Goal: Learn about a topic

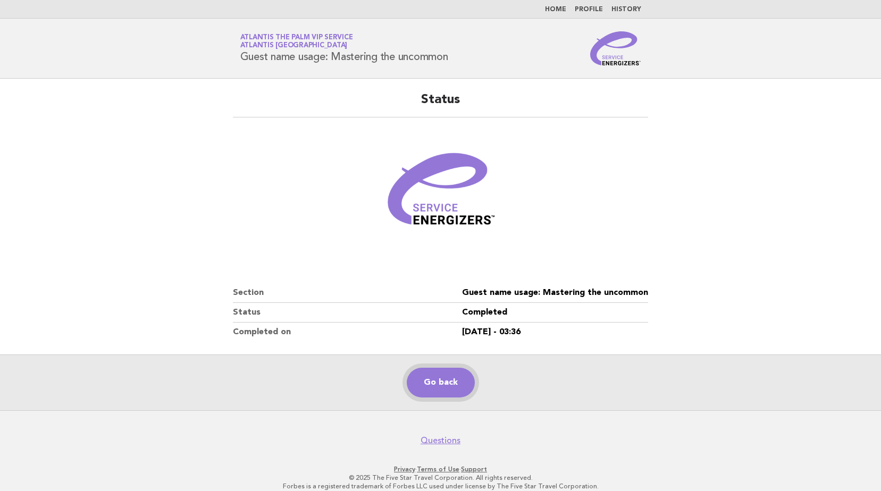
click at [434, 375] on link "Go back" at bounding box center [441, 383] width 68 height 30
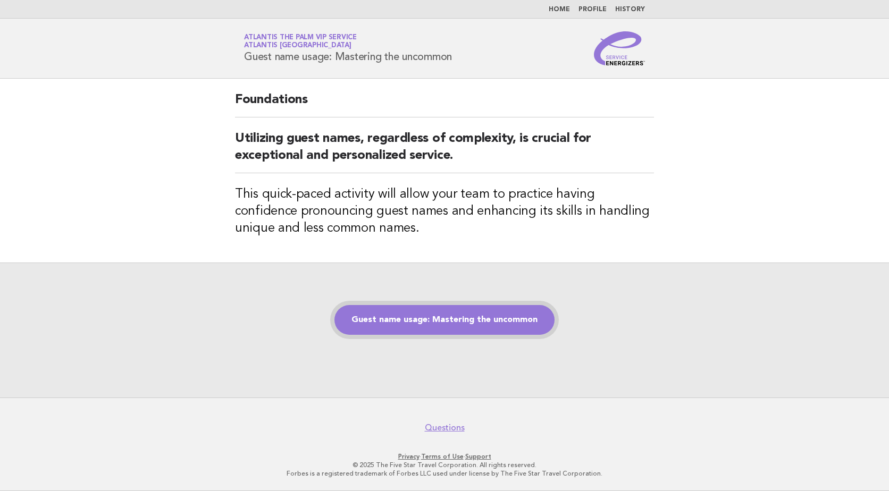
click at [446, 311] on link "Guest name usage: Mastering the uncommon" at bounding box center [444, 320] width 220 height 30
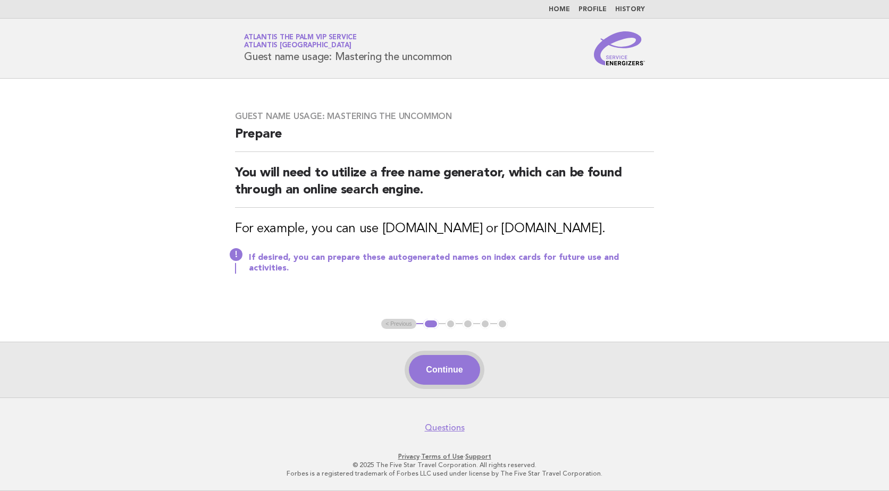
click at [446, 378] on button "Continue" at bounding box center [444, 370] width 71 height 30
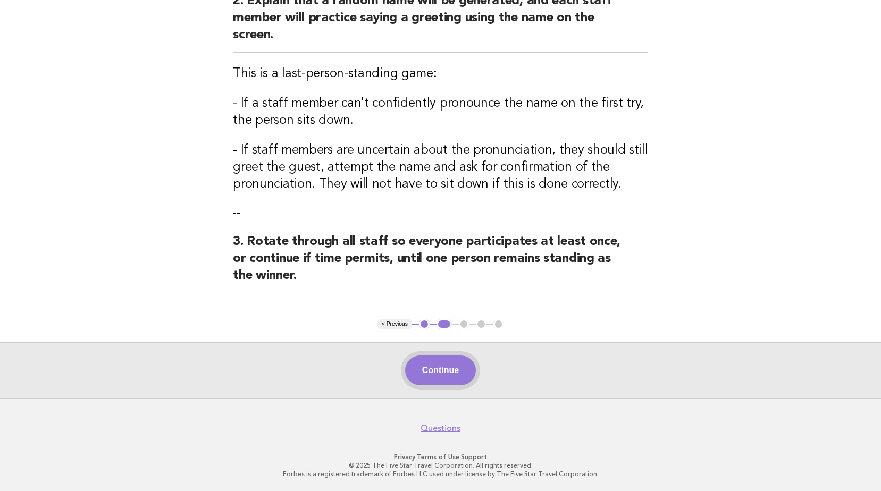
click at [456, 379] on button "Continue" at bounding box center [440, 371] width 71 height 30
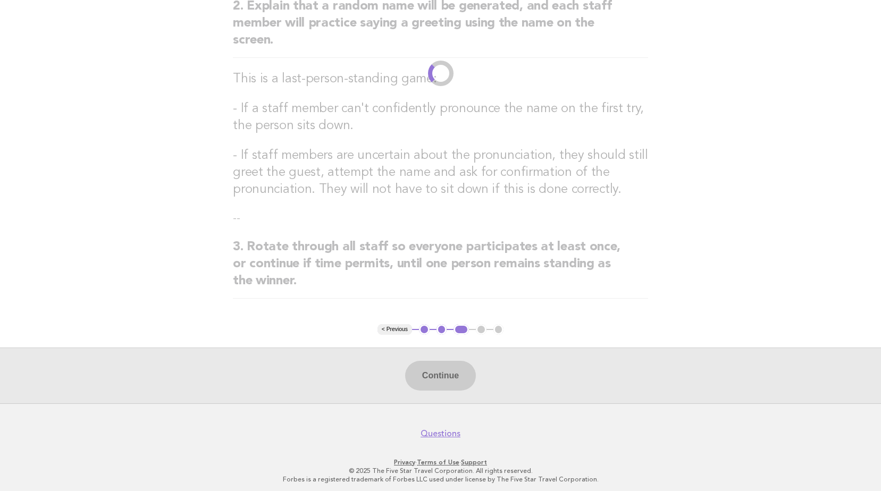
scroll to position [150, 0]
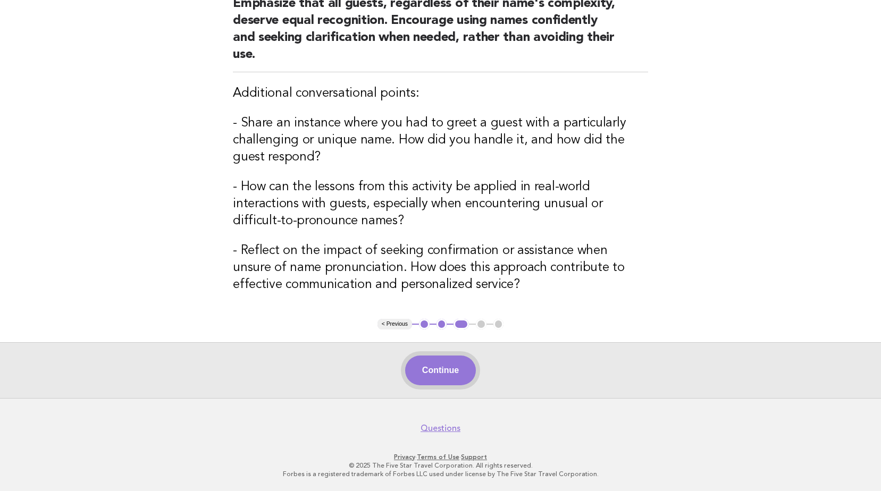
click at [435, 368] on button "Continue" at bounding box center [440, 371] width 71 height 30
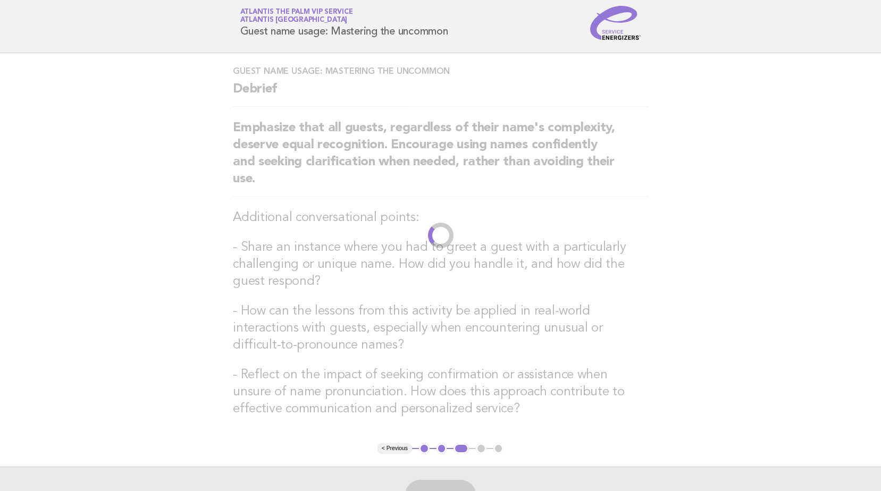
scroll to position [0, 0]
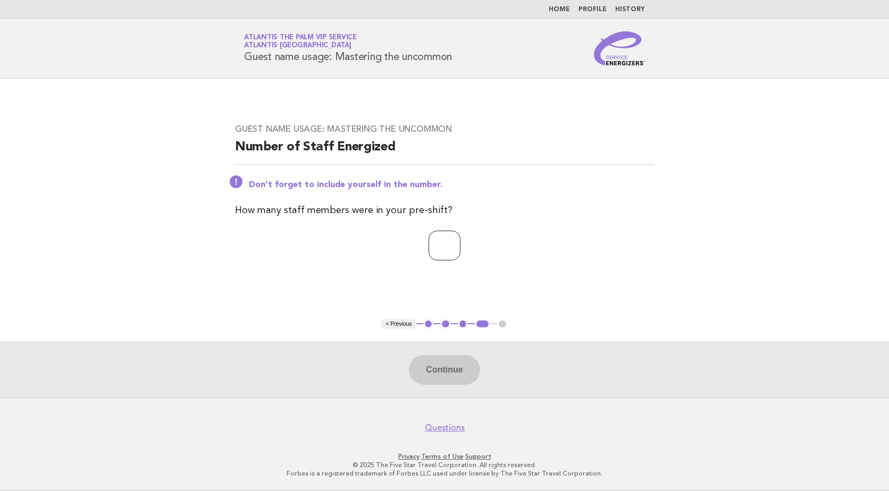
click at [444, 257] on input "number" at bounding box center [444, 246] width 32 height 30
type input "*"
click at [461, 343] on div "Continue" at bounding box center [444, 370] width 889 height 56
click at [465, 366] on button "Continue" at bounding box center [444, 370] width 71 height 30
